Goal: Task Accomplishment & Management: Complete application form

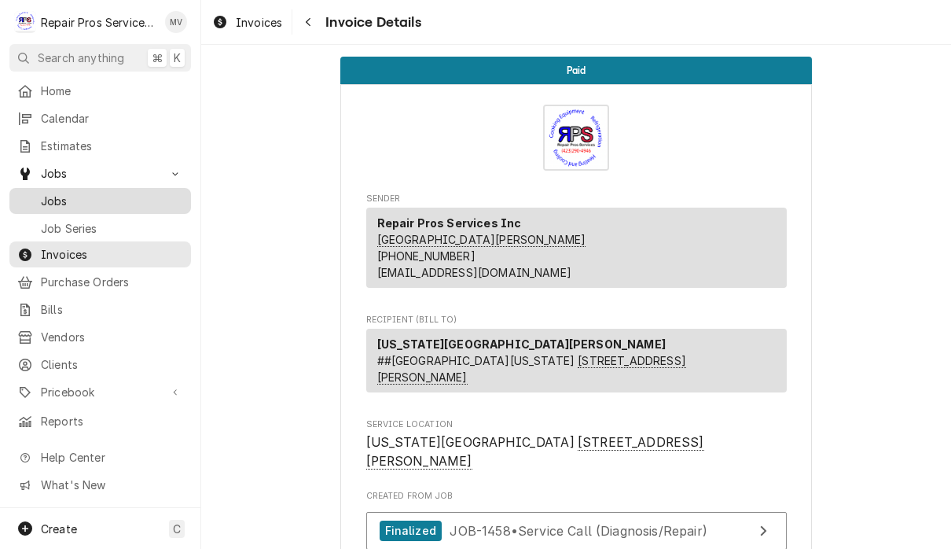
click at [80, 193] on span "Jobs" at bounding box center [112, 201] width 142 height 17
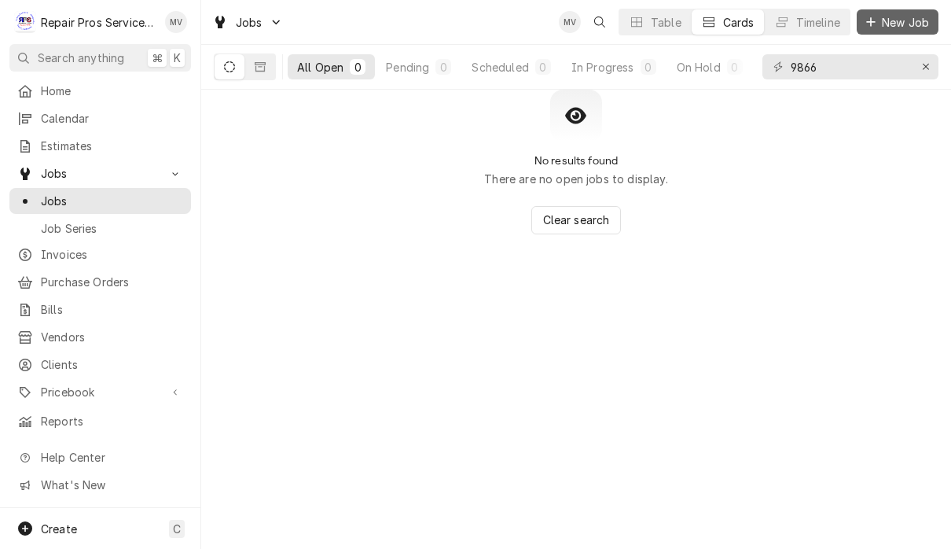
click at [918, 19] on span "New Job" at bounding box center [905, 22] width 53 height 17
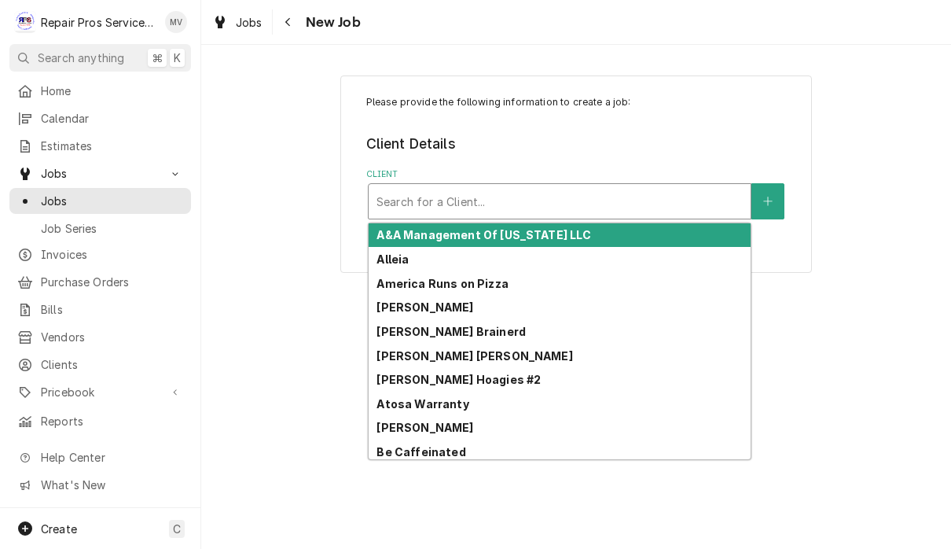
type input "h"
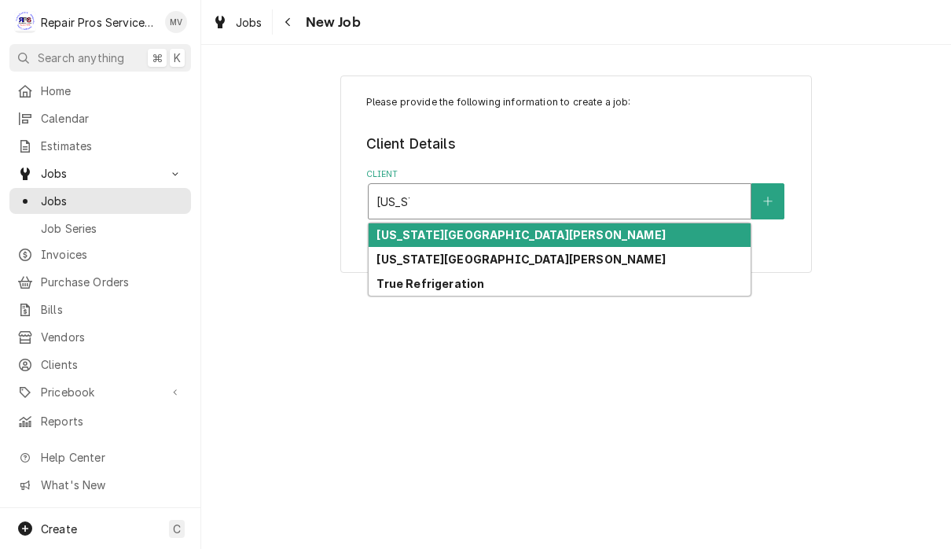
click at [536, 258] on div "[US_STATE][GEOGRAPHIC_DATA][PERSON_NAME]" at bounding box center [560, 259] width 382 height 24
type input "[US_STATE]"
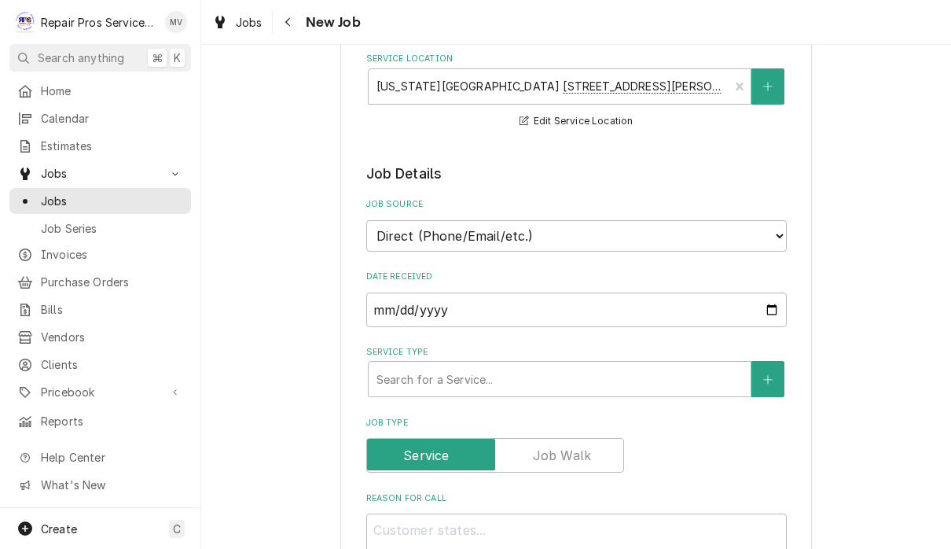
scroll to position [222, 0]
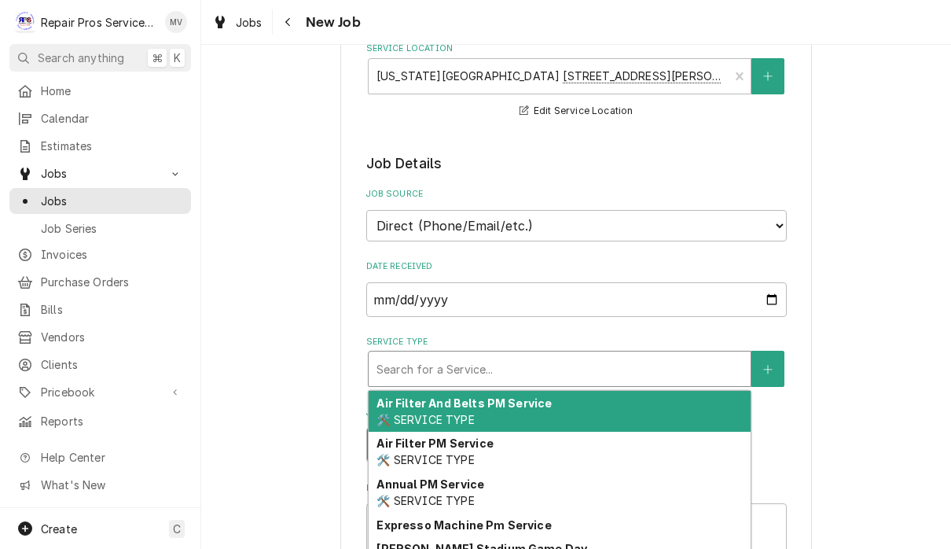
type textarea "x"
type input "d"
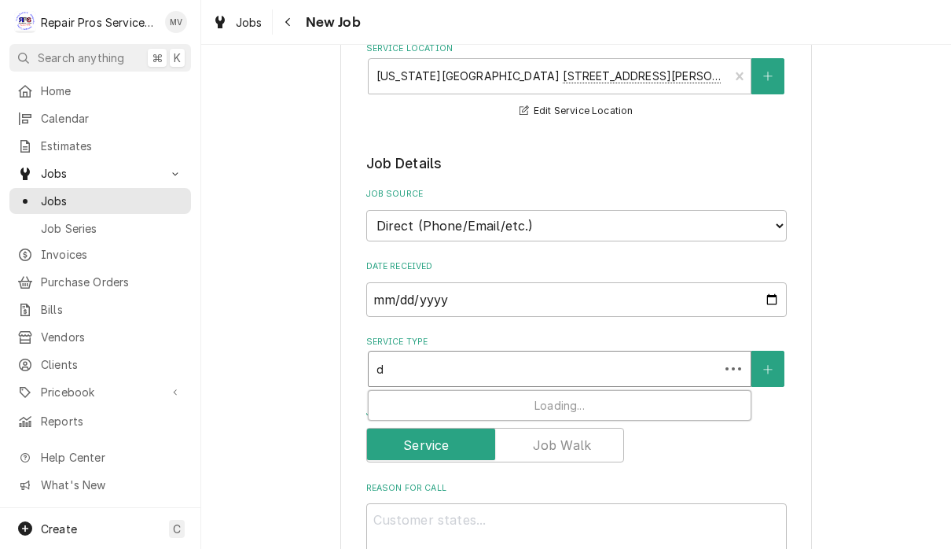
type textarea "x"
type input "di"
type textarea "x"
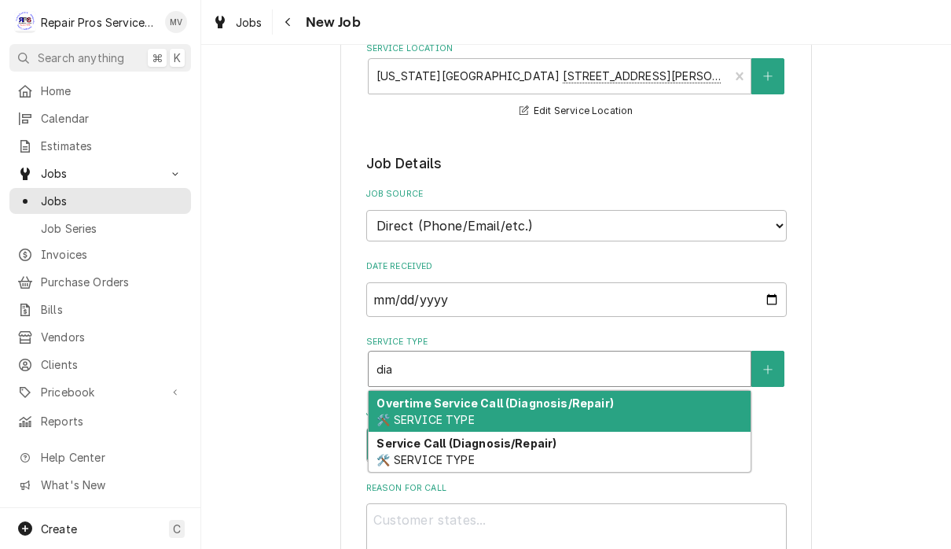
click at [605, 435] on div "Service Call (Diagnosis/Repair) 🛠️ SERVICE TYPE" at bounding box center [560, 452] width 382 height 41
type input "dia"
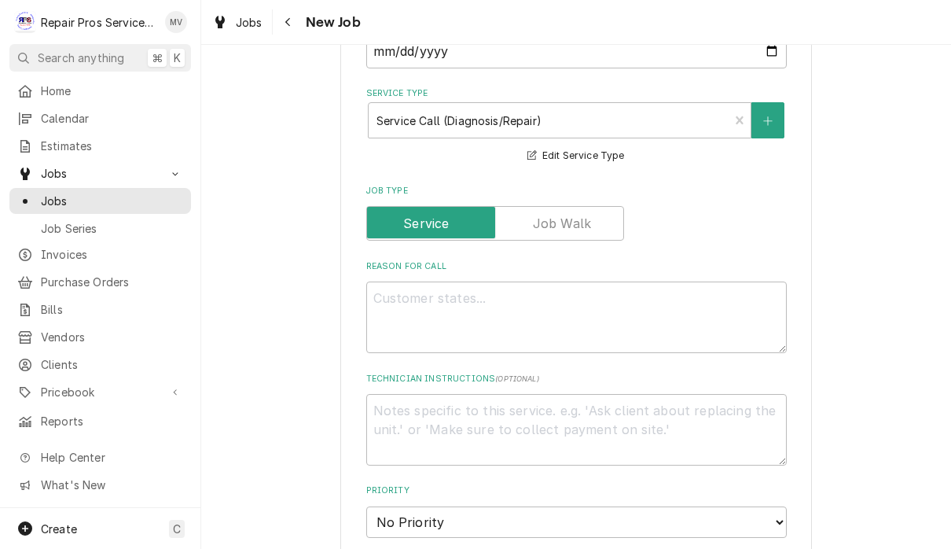
scroll to position [450, 0]
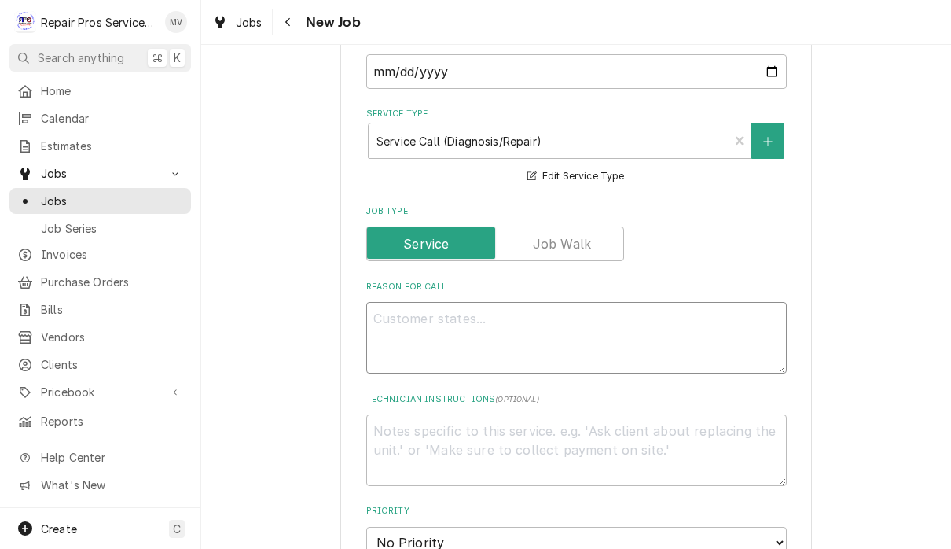
click at [525, 330] on textarea "Reason For Call" at bounding box center [576, 338] width 421 height 72
type textarea "x"
type textarea "C"
type textarea "x"
type textarea "Ce"
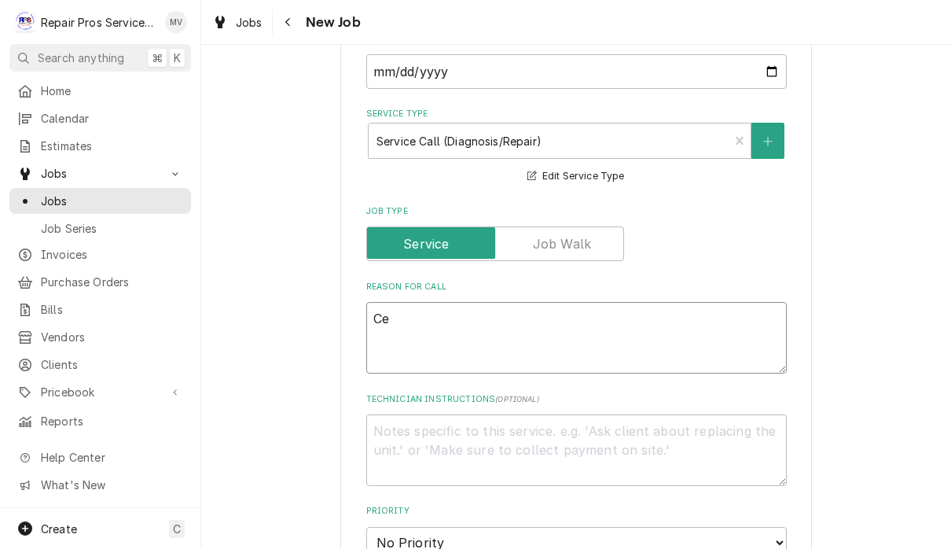
type textarea "x"
type textarea "Cei"
type textarea "x"
type textarea "Ceil"
type textarea "x"
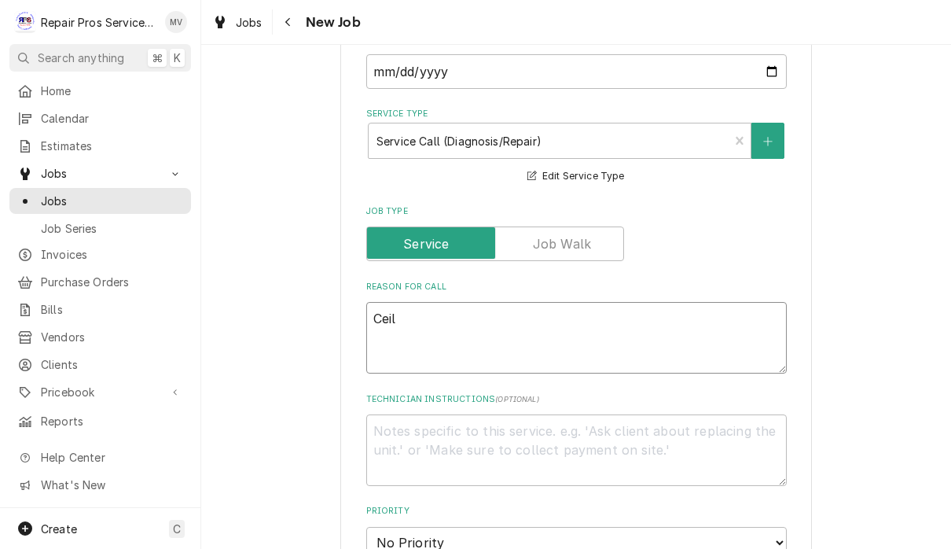
type textarea "Ceili"
type textarea "x"
type textarea "Ceilin"
type textarea "x"
type textarea "Ceiling"
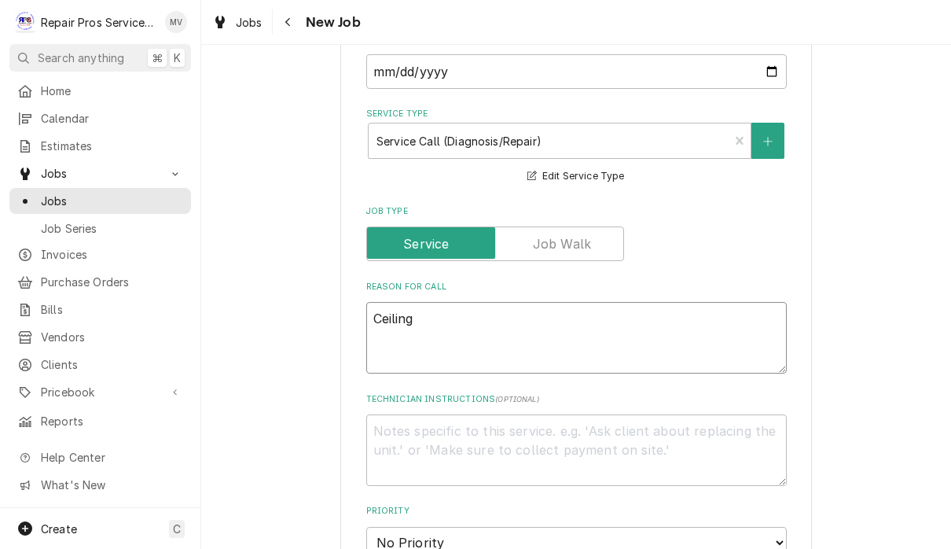
type textarea "x"
type textarea "Ceiling"
type textarea "x"
type textarea "Ceiling l"
type textarea "x"
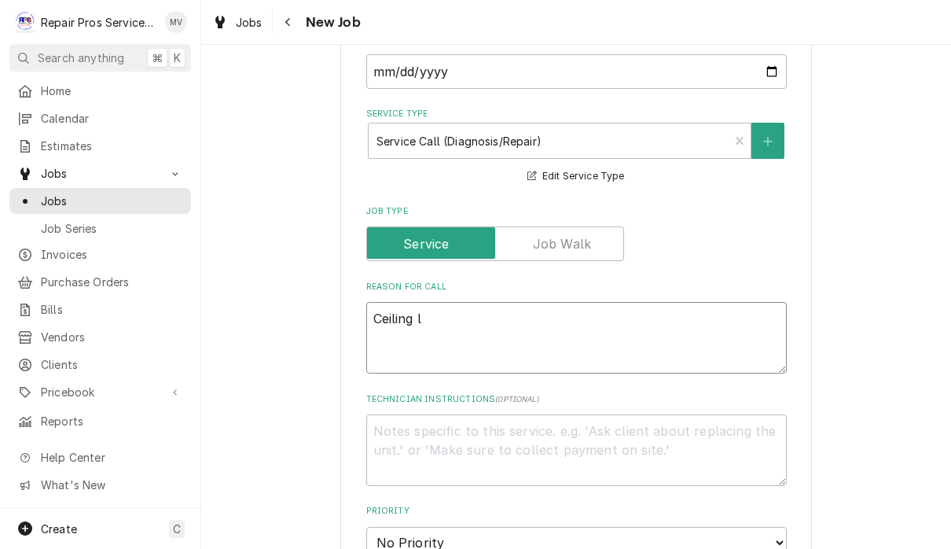
type textarea "Ceiling le"
type textarea "x"
type textarea "Ceiling lea"
type textarea "x"
type textarea "Ceiling leak"
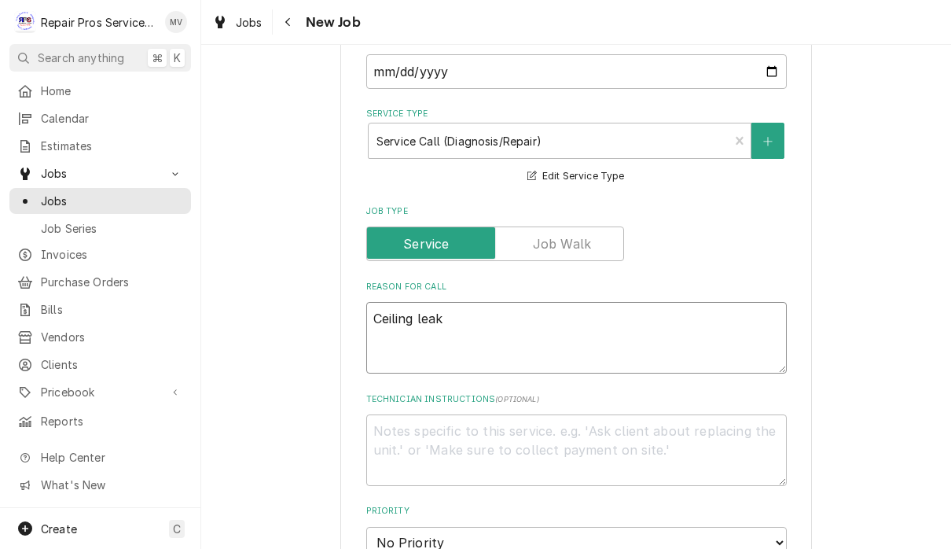
type textarea "x"
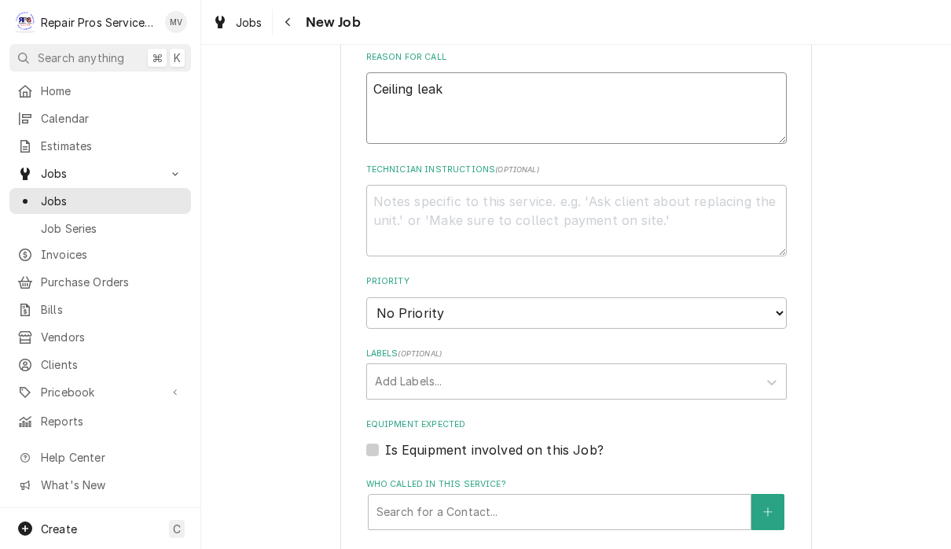
scroll to position [716, 0]
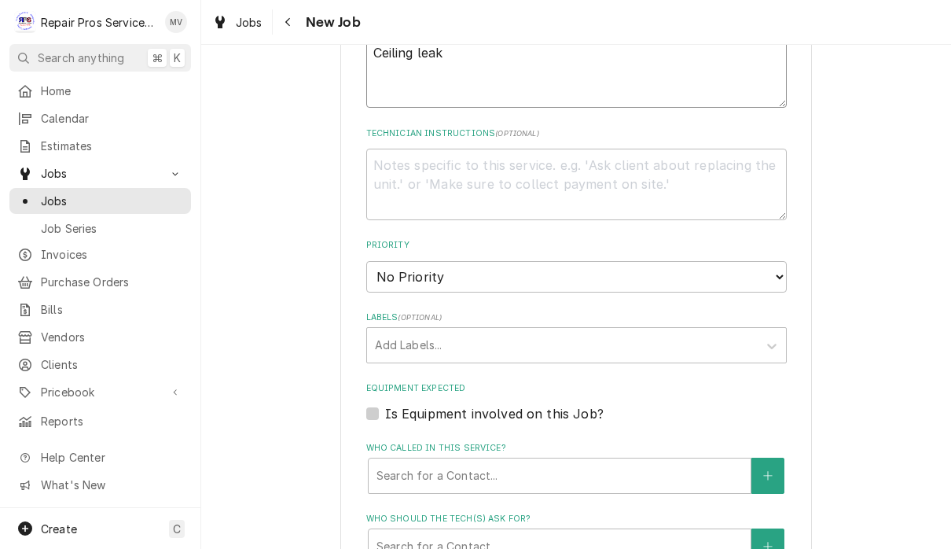
type textarea "Ceiling leak"
click at [615, 269] on select "No Priority Urgent High Medium Low" at bounding box center [576, 276] width 421 height 31
select select "3"
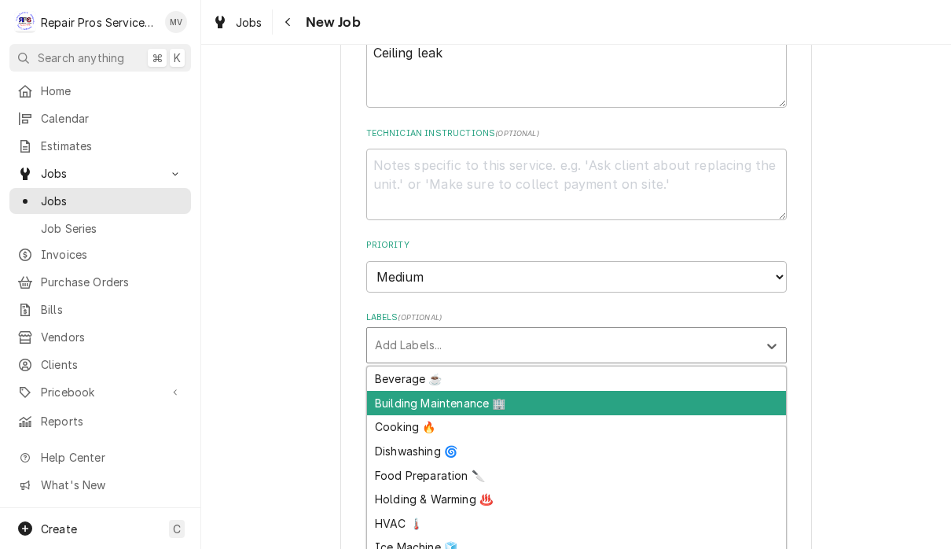
click at [483, 391] on div "Building Maintenance 🏢" at bounding box center [576, 403] width 419 height 24
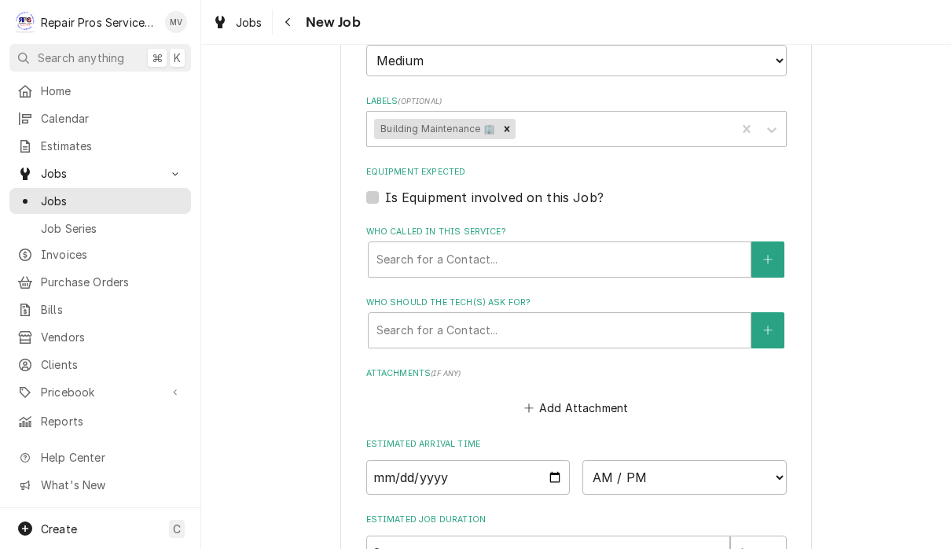
type textarea "x"
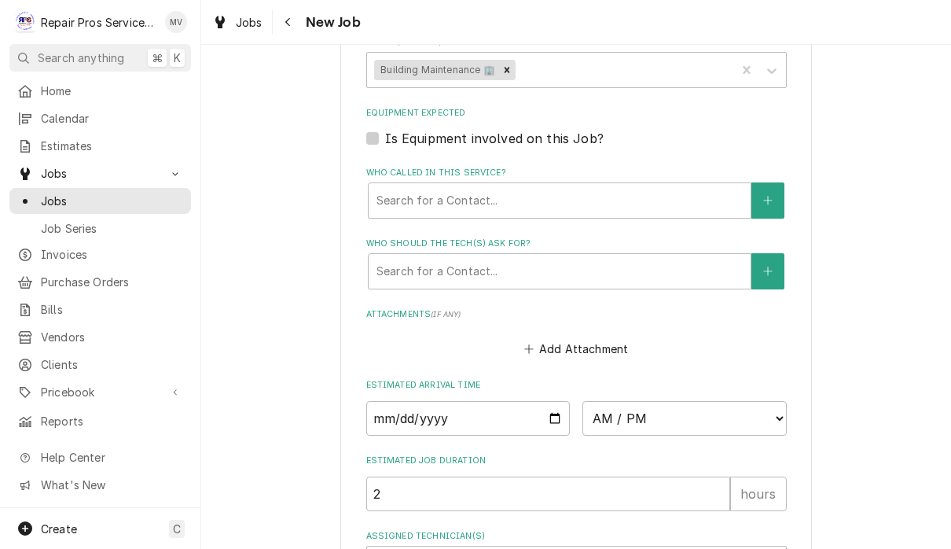
scroll to position [992, 0]
click at [505, 401] on input "Date" at bounding box center [468, 417] width 204 height 35
type input "2025-09-05"
type textarea "x"
click at [598, 401] on select "AM / PM 6:00 AM 6:15 AM 6:30 AM 6:45 AM 7:00 AM 7:15 AM 7:30 AM 7:45 AM 8:00 AM…" at bounding box center [684, 417] width 204 height 35
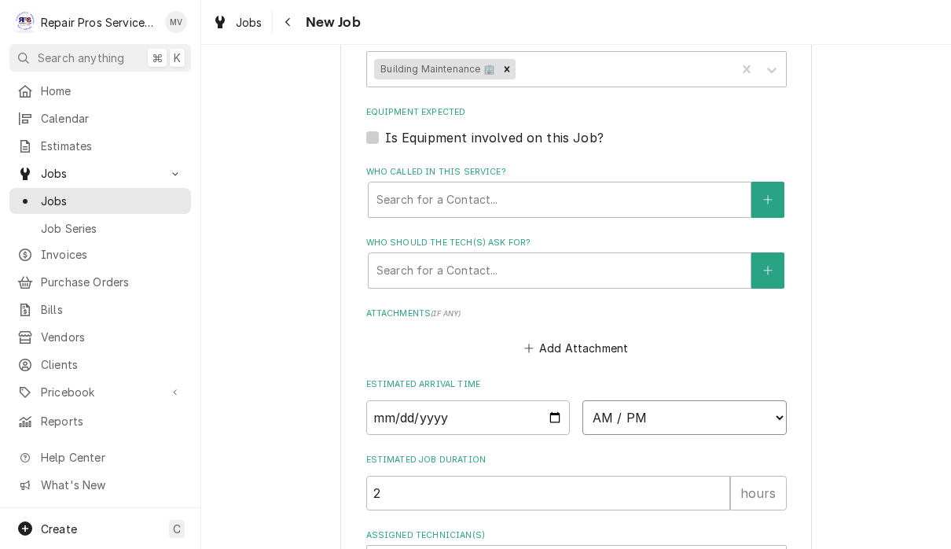
select select "10:30:00"
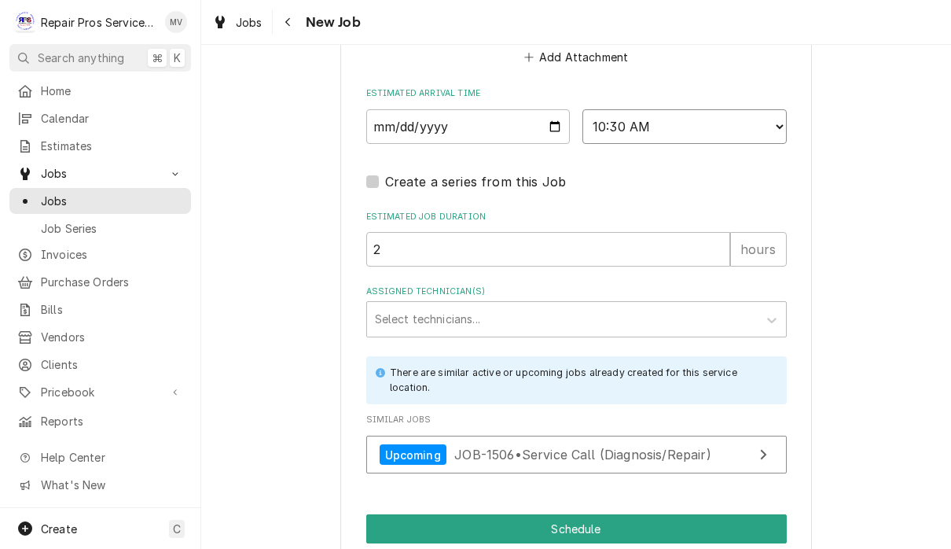
scroll to position [1284, 0]
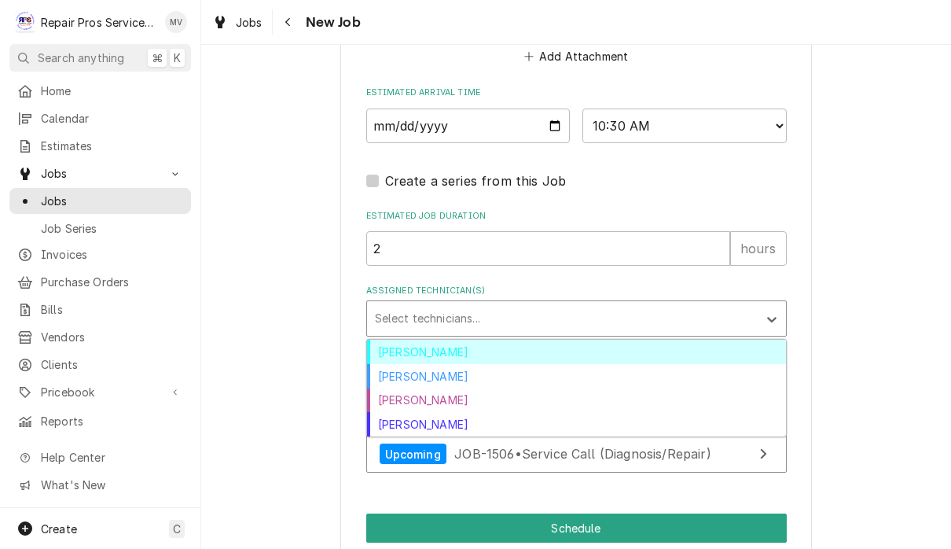
click at [441, 340] on div "Brian Volker" at bounding box center [576, 352] width 419 height 24
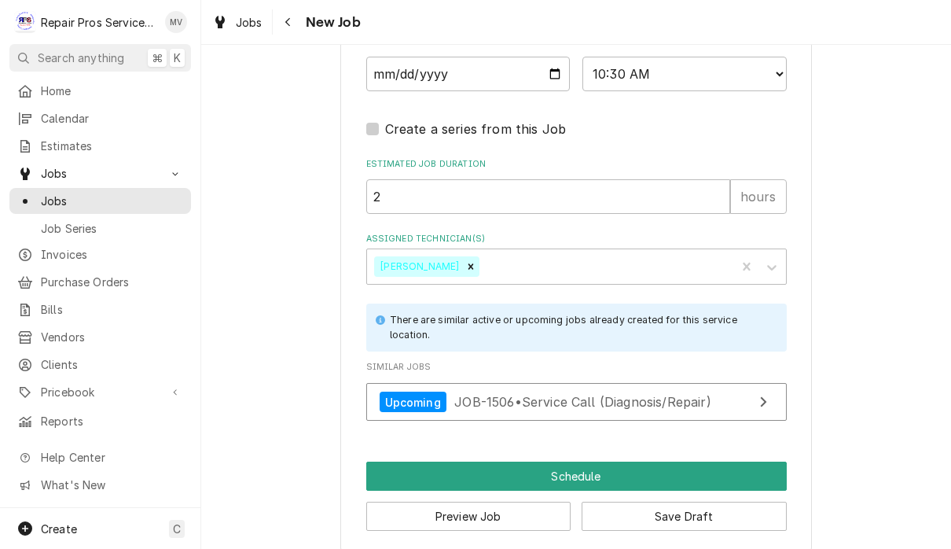
scroll to position [1335, 0]
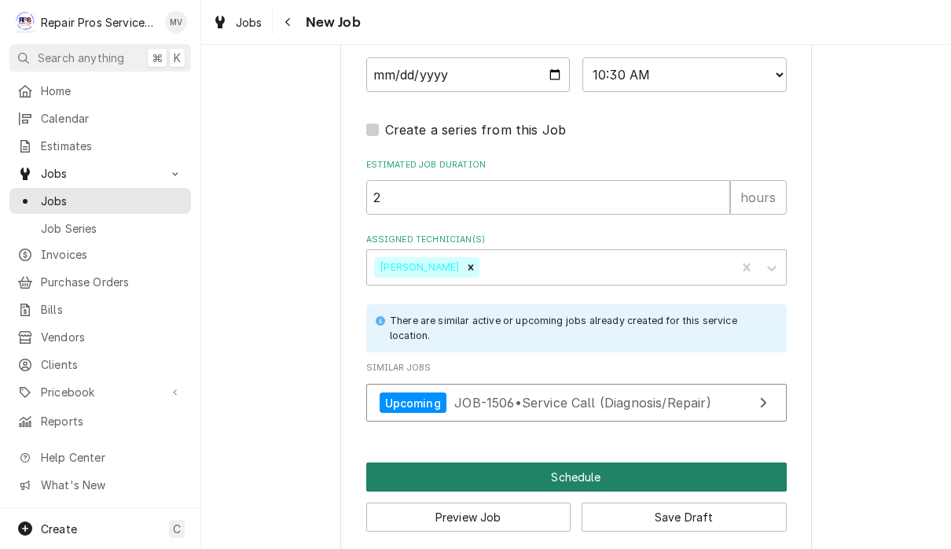
click at [676, 472] on button "Schedule" at bounding box center [576, 476] width 421 height 29
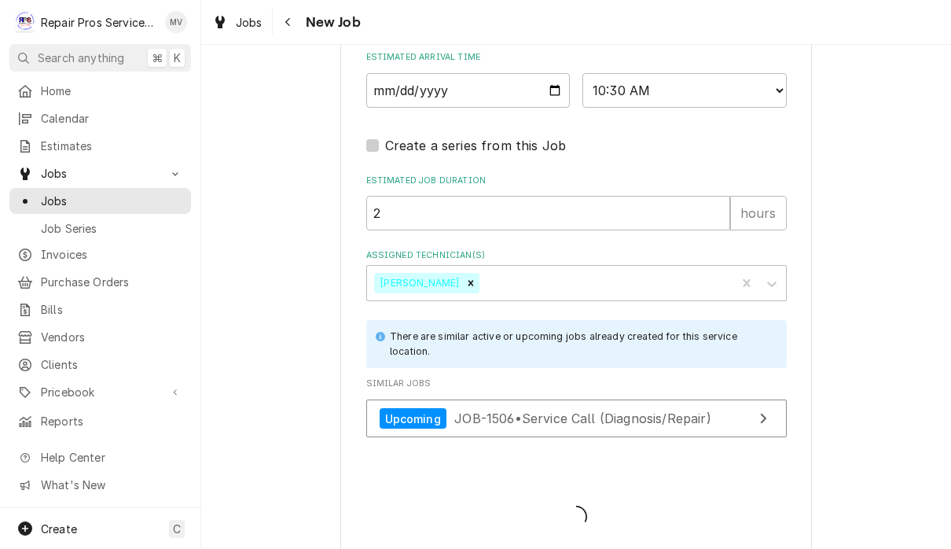
type textarea "x"
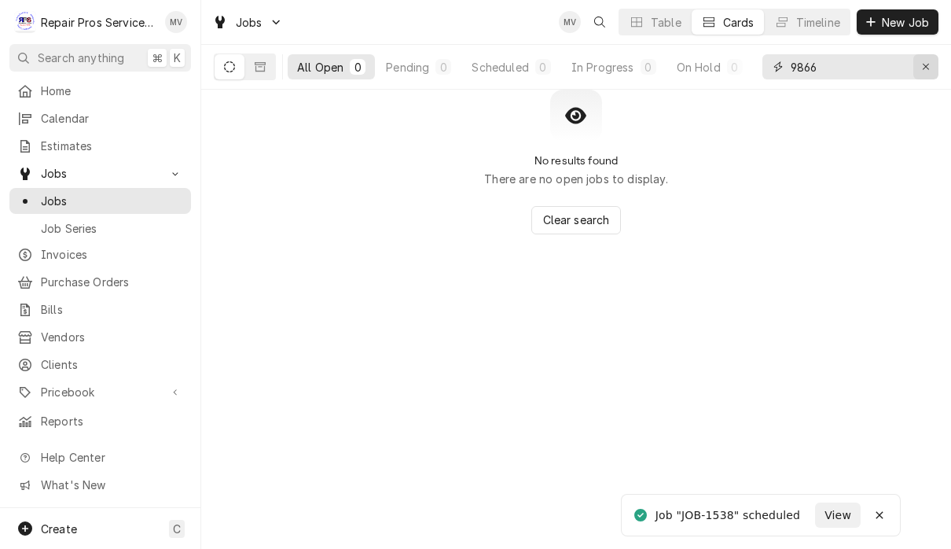
click at [918, 62] on div "Erase input" at bounding box center [926, 67] width 16 height 16
